Goal: Information Seeking & Learning: Learn about a topic

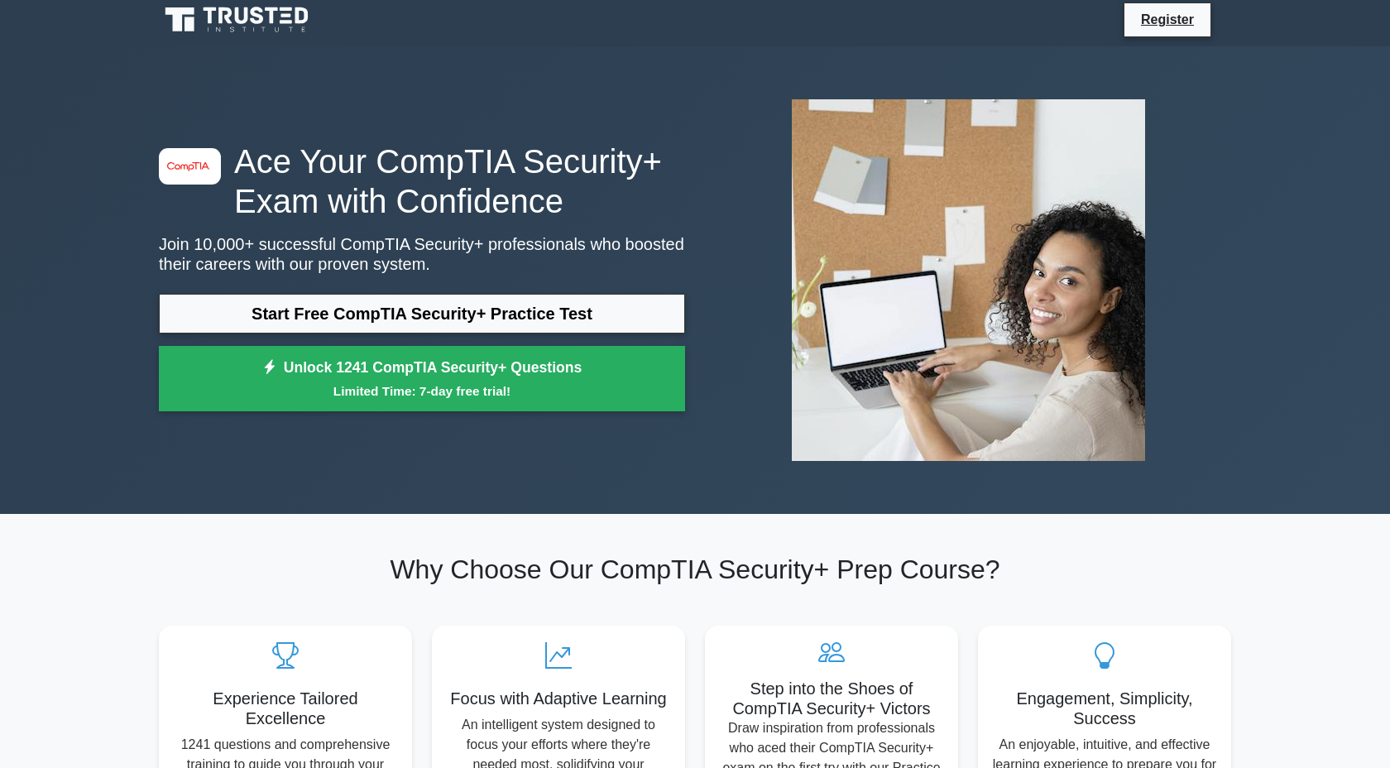
scroll to position [11, 0]
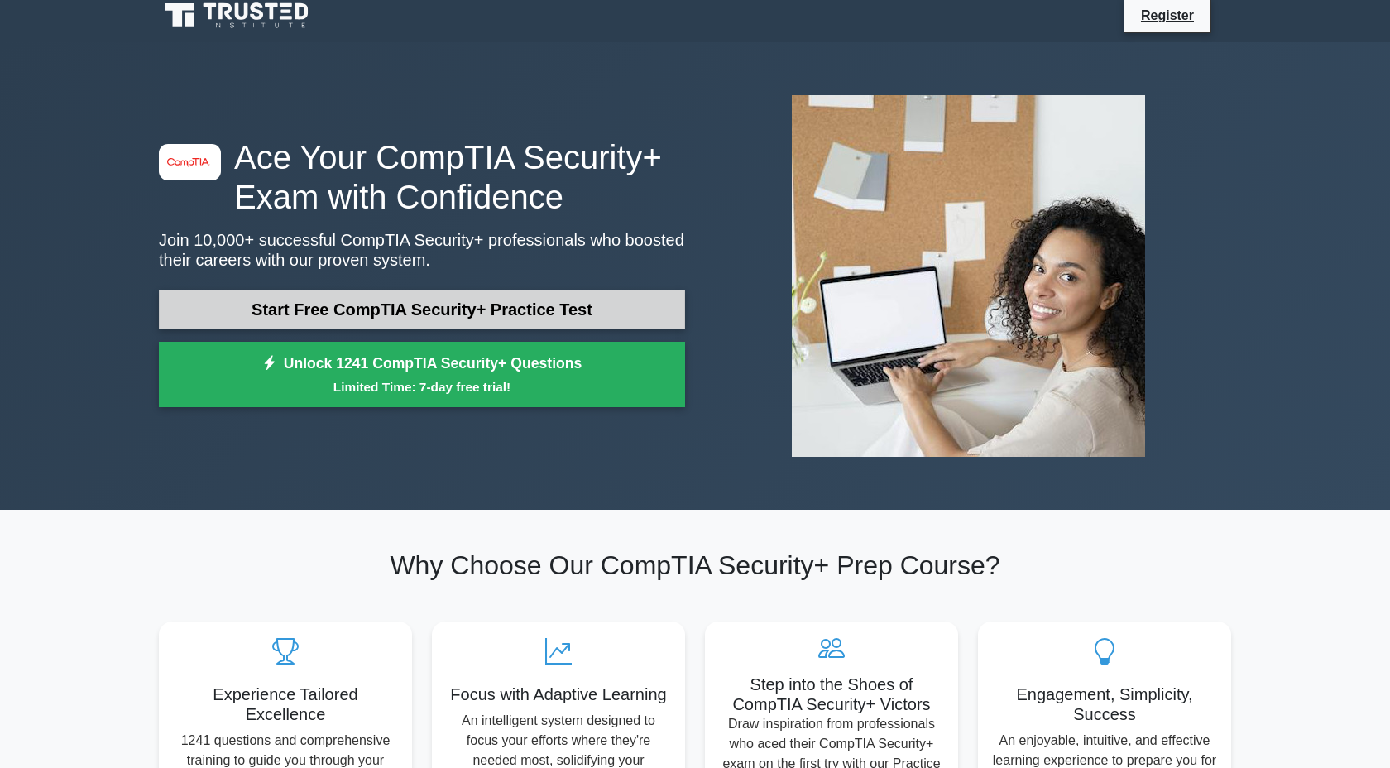
click at [409, 314] on link "Start Free CompTIA Security+ Practice Test" at bounding box center [422, 310] width 526 height 40
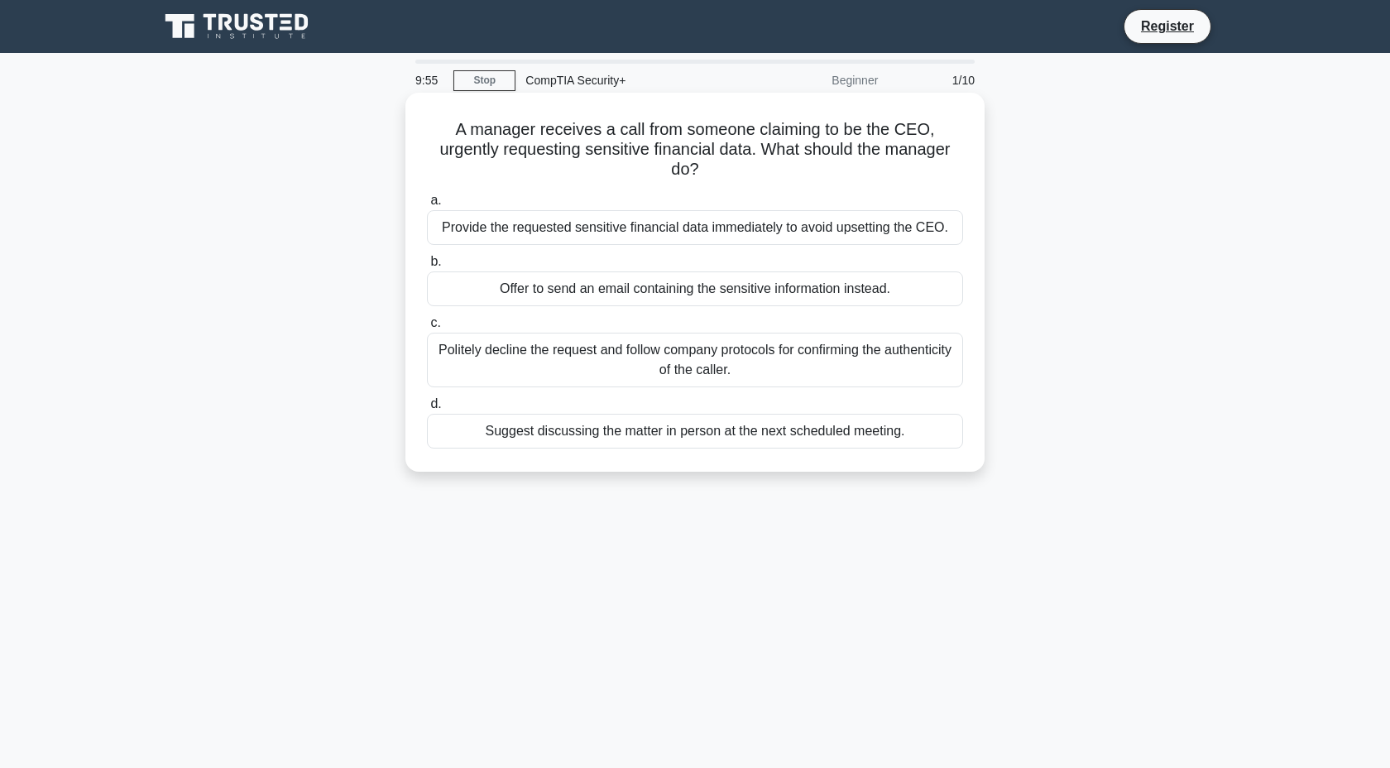
drag, startPoint x: 426, startPoint y: 124, endPoint x: 957, endPoint y: 147, distance: 531.8
click at [957, 147] on h5 "A manager receives a call from someone claiming to be the CEO, urgently request…" at bounding box center [695, 149] width 540 height 61
